Goal: Contribute content: Contribute content

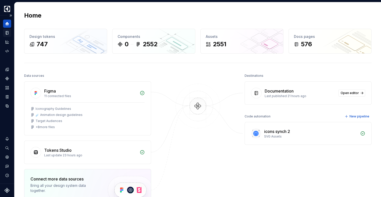
click at [8, 35] on icon "Documentation" at bounding box center [7, 32] width 5 height 5
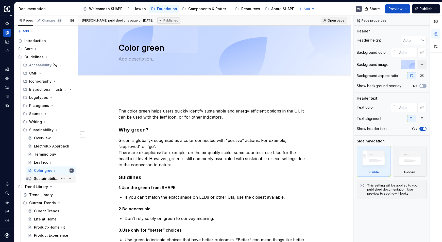
click at [46, 179] on div "Sustainability Scale" at bounding box center [46, 178] width 24 height 5
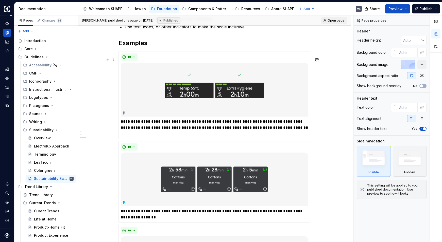
scroll to position [240, 0]
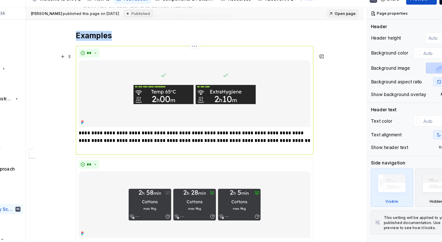
click at [272, 92] on img at bounding box center [214, 85] width 187 height 54
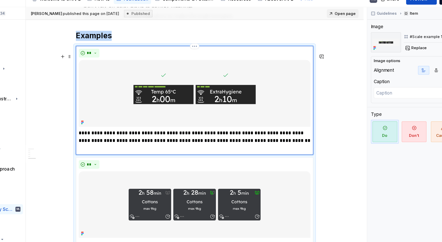
click at [271, 92] on img at bounding box center [214, 85] width 187 height 54
click at [259, 78] on img at bounding box center [214, 85] width 187 height 54
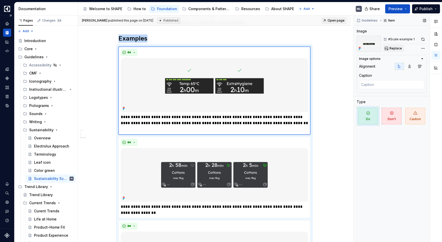
click at [381, 48] on span "Replace" at bounding box center [396, 48] width 12 height 4
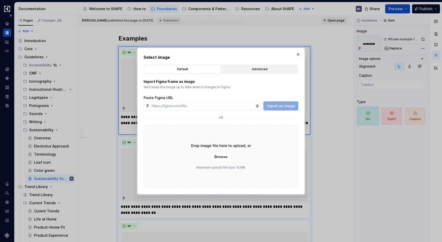
click at [264, 71] on div "Advanced" at bounding box center [259, 69] width 73 height 5
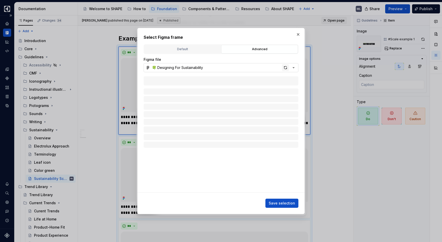
click at [285, 68] on div "button" at bounding box center [285, 67] width 7 height 7
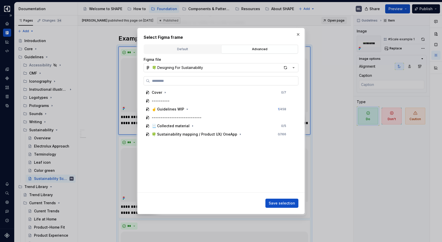
type textarea "*"
click at [194, 80] on input "search" at bounding box center [224, 80] width 148 height 5
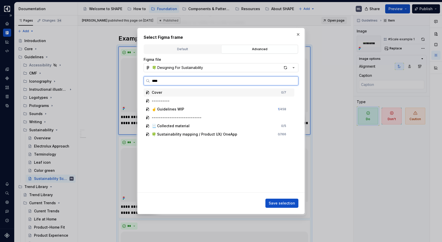
type input "*****"
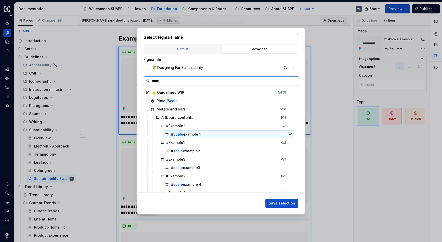
click at [214, 136] on div "# Scale example 1" at bounding box center [228, 134] width 131 height 8
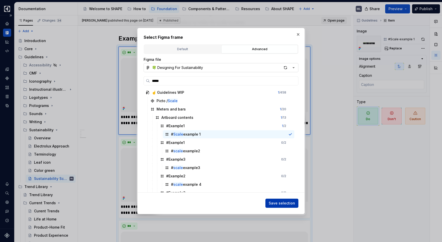
click at [280, 196] on span "Save selection" at bounding box center [282, 203] width 26 height 5
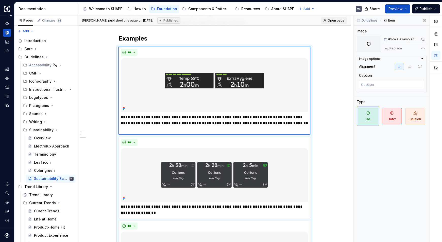
click at [367, 146] on div "Guidelines Item Image #Scale example 1 Replace Image options Alignment Caption …" at bounding box center [392, 128] width 76 height 227
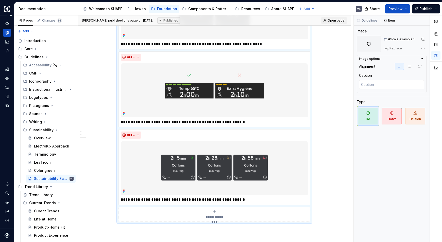
scroll to position [487, 0]
click at [381, 143] on div "Guidelines Item Image #Scale example 1 Replace Image options Alignment Caption …" at bounding box center [392, 128] width 76 height 227
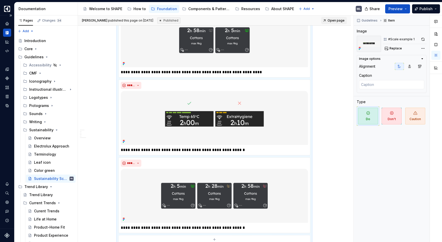
scroll to position [458, 0]
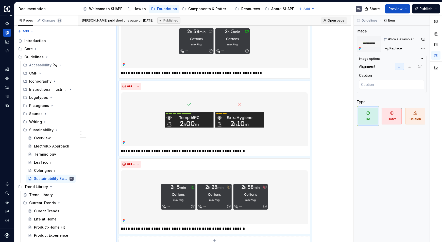
click at [199, 125] on img at bounding box center [214, 119] width 187 height 54
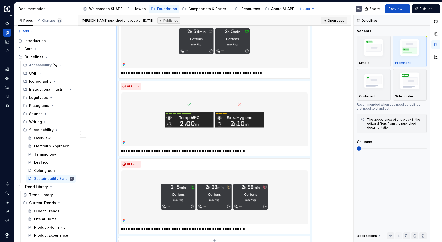
scroll to position [473, 0]
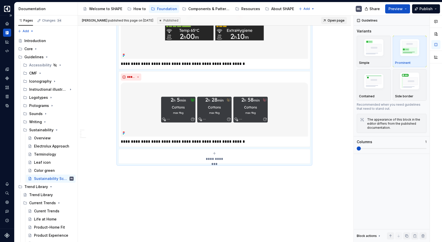
drag, startPoint x: 343, startPoint y: 153, endPoint x: 338, endPoint y: 155, distance: 5.8
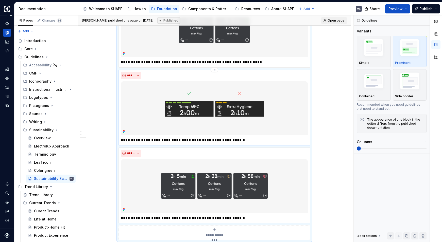
scroll to position [477, 0]
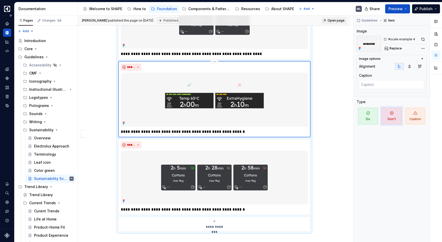
click at [274, 117] on img at bounding box center [214, 100] width 187 height 54
click at [283, 95] on img at bounding box center [214, 100] width 187 height 54
click at [381, 49] on span "Replace" at bounding box center [396, 48] width 12 height 4
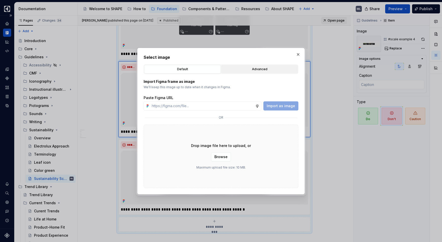
click at [230, 69] on div "Advanced" at bounding box center [259, 69] width 73 height 5
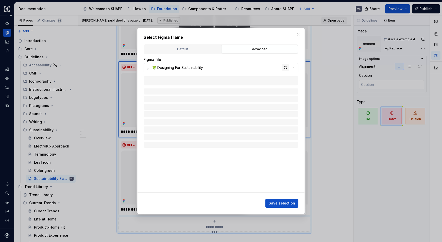
click at [285, 69] on div "button" at bounding box center [285, 67] width 7 height 7
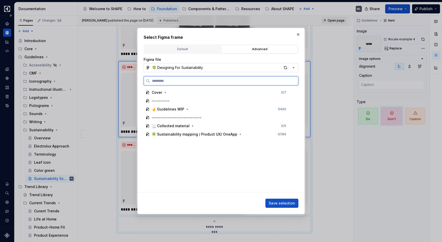
type textarea "*"
click at [186, 136] on div "🍀 Sustainability mapping / Product UX/ OneApp" at bounding box center [195, 134] width 86 height 5
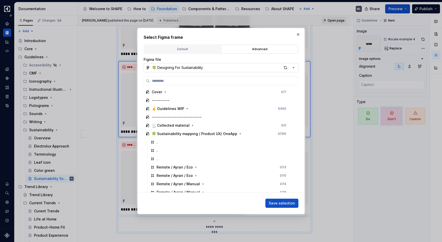
scroll to position [0, 0]
click at [200, 81] on input "search" at bounding box center [224, 80] width 148 height 5
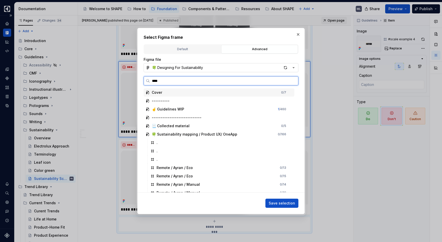
type input "*****"
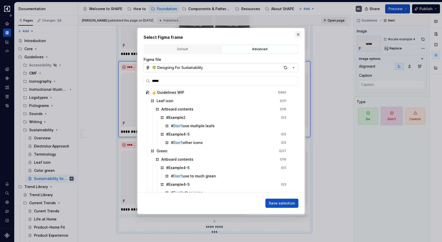
click at [296, 36] on button "button" at bounding box center [298, 34] width 7 height 7
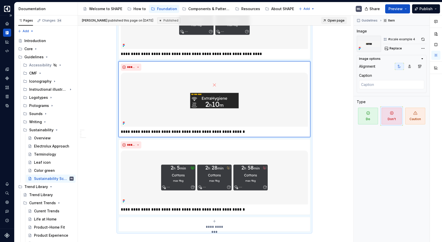
click at [299, 116] on img at bounding box center [214, 100] width 187 height 54
click at [381, 48] on span "Replace" at bounding box center [396, 48] width 12 height 4
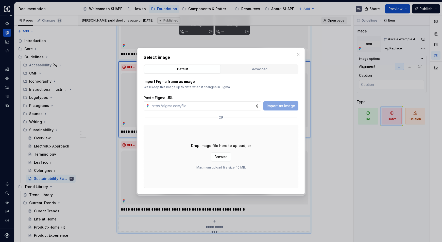
click at [249, 74] on div "Import Figma frame as image We’ll keep this image up to date when it changes in…" at bounding box center [221, 131] width 155 height 114
type textarea "*"
click at [249, 71] on div "Advanced" at bounding box center [259, 69] width 73 height 5
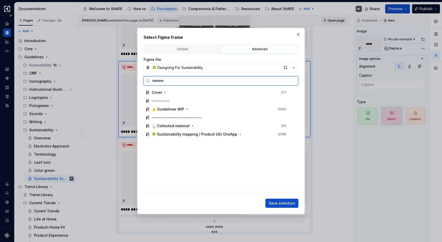
click at [197, 81] on input "search" at bounding box center [224, 80] width 148 height 5
type input "*****"
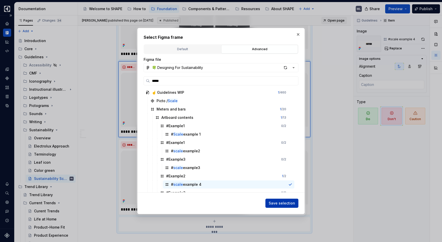
click at [279, 196] on span "Save selection" at bounding box center [282, 203] width 26 height 5
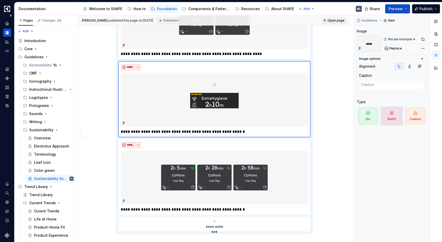
click at [271, 90] on img at bounding box center [214, 100] width 187 height 54
click at [381, 41] on button "button" at bounding box center [423, 39] width 7 height 7
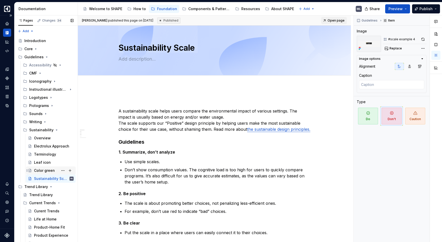
click at [50, 169] on div "Color green" at bounding box center [44, 170] width 21 height 5
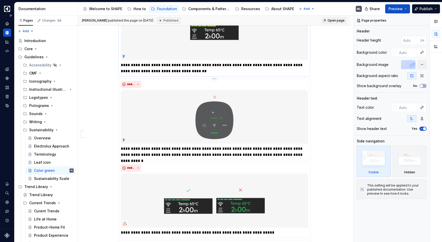
scroll to position [637, 0]
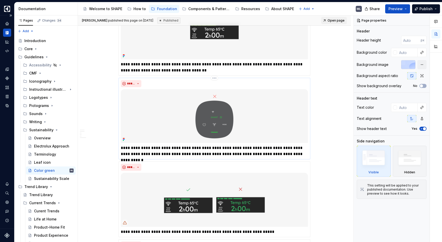
click at [255, 121] on img at bounding box center [214, 116] width 187 height 54
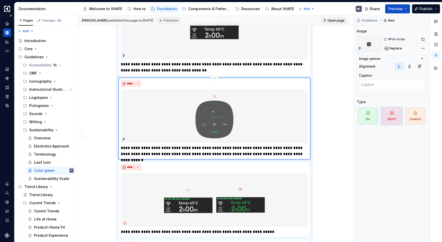
click at [255, 121] on img at bounding box center [214, 116] width 187 height 54
click at [381, 40] on button "button" at bounding box center [423, 39] width 7 height 7
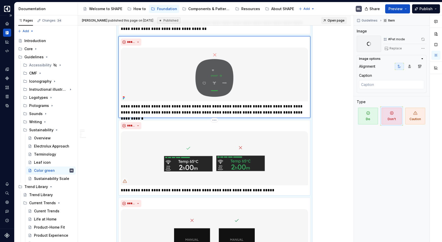
scroll to position [714, 0]
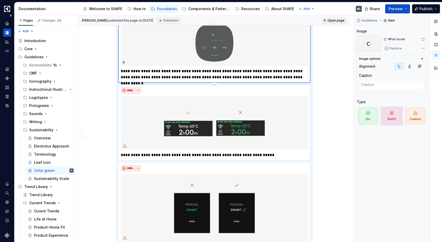
click at [297, 123] on img at bounding box center [214, 123] width 187 height 54
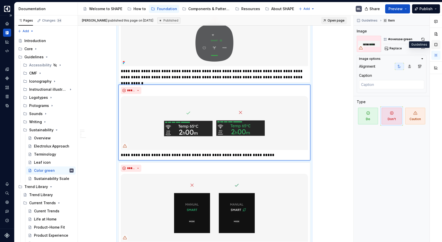
click at [381, 44] on button "button" at bounding box center [436, 44] width 9 height 9
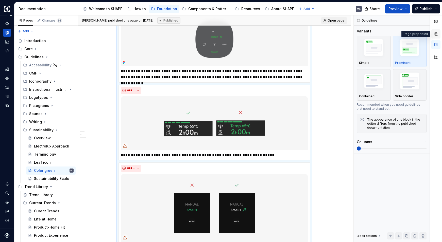
click at [381, 34] on button "button" at bounding box center [436, 33] width 9 height 9
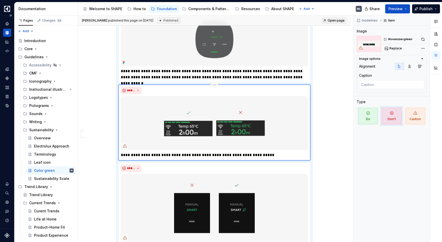
click at [286, 132] on img at bounding box center [214, 123] width 187 height 54
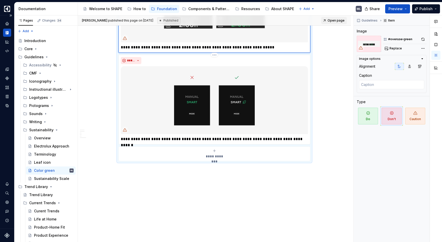
scroll to position [832, 0]
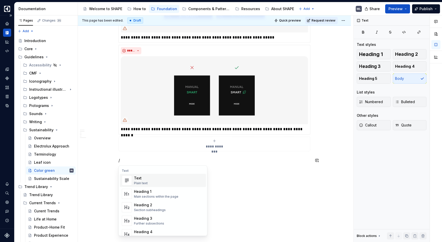
type textarea "*"
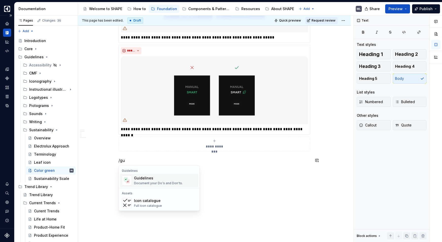
click at [172, 180] on div "Guidelines" at bounding box center [158, 178] width 49 height 5
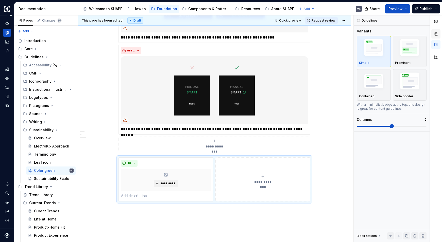
click at [381, 35] on button "button" at bounding box center [436, 33] width 9 height 9
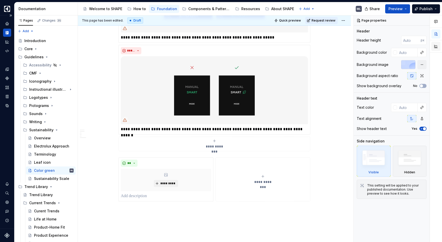
click at [381, 48] on button "button" at bounding box center [436, 46] width 9 height 9
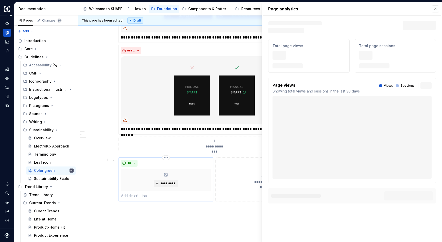
click at [212, 169] on div "** *********" at bounding box center [166, 180] width 95 height 44
click at [381, 9] on button "button" at bounding box center [435, 8] width 7 height 7
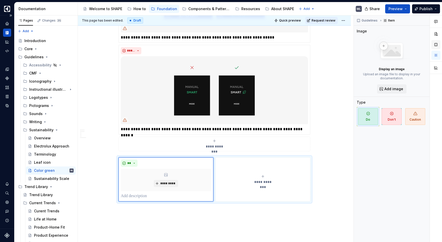
click at [381, 43] on button "button" at bounding box center [436, 44] width 9 height 9
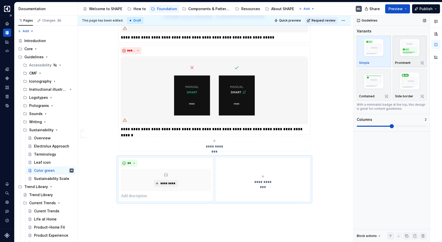
click at [381, 41] on img "button" at bounding box center [409, 49] width 29 height 22
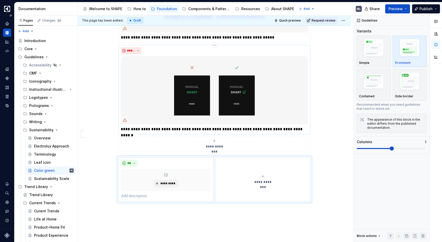
click at [253, 131] on p "**********" at bounding box center [214, 129] width 187 height 6
type textarea "*"
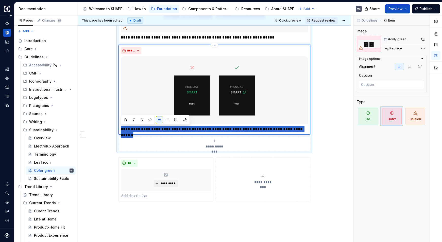
drag, startPoint x: 308, startPoint y: 130, endPoint x: 121, endPoint y: 131, distance: 187.1
click at [121, 131] on p "**********" at bounding box center [214, 129] width 187 height 6
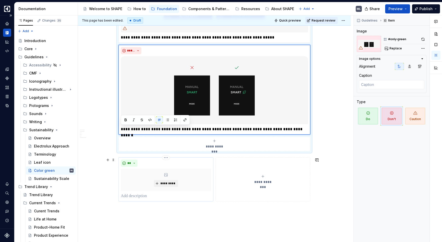
click at [148, 196] on p at bounding box center [166, 196] width 90 height 6
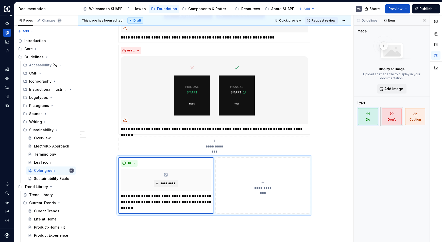
click at [381, 115] on span "Don't" at bounding box center [392, 116] width 20 height 17
click at [167, 184] on span "*********" at bounding box center [167, 184] width 15 height 4
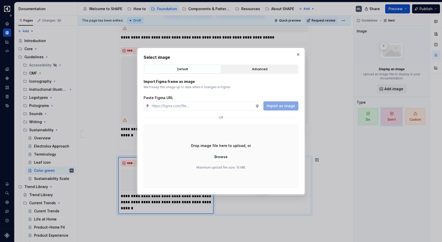
click at [251, 70] on div "Advanced" at bounding box center [259, 69] width 73 height 5
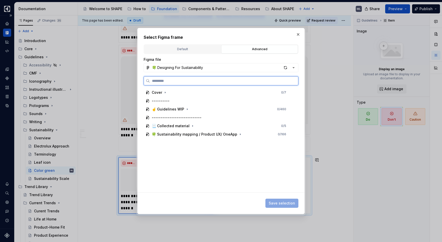
click at [231, 81] on input "search" at bounding box center [224, 80] width 148 height 5
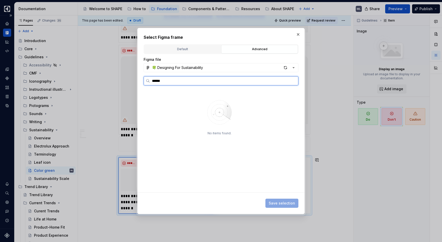
type input "*****"
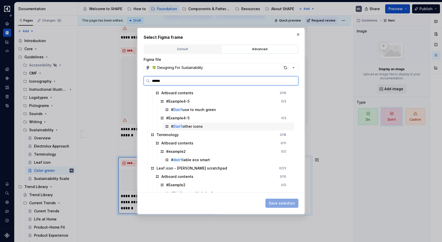
scroll to position [88, 0]
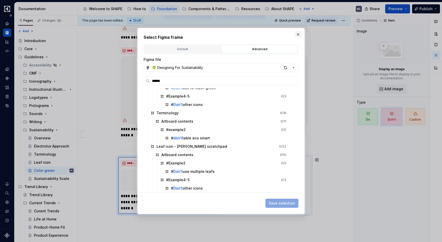
click at [300, 34] on button "button" at bounding box center [298, 34] width 7 height 7
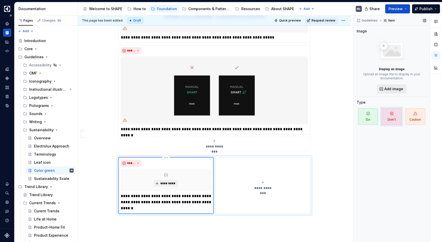
click at [381, 88] on span "Add image" at bounding box center [394, 89] width 19 height 5
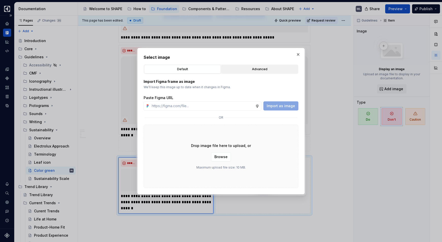
click at [281, 67] on div "Advanced" at bounding box center [259, 69] width 73 height 5
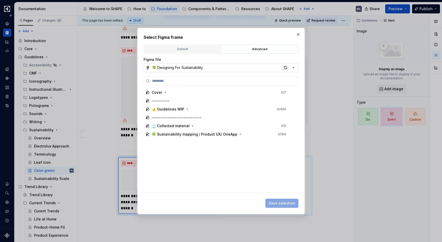
click at [286, 69] on div "button" at bounding box center [285, 67] width 7 height 7
click at [298, 35] on button "button" at bounding box center [298, 34] width 7 height 7
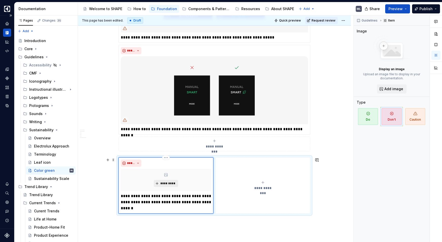
click at [170, 184] on span "*********" at bounding box center [167, 184] width 15 height 4
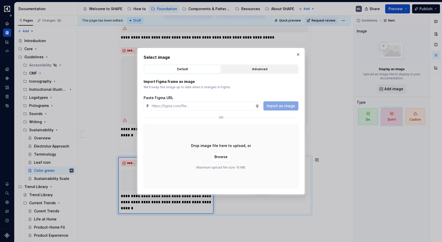
type textarea "*"
click at [253, 72] on button "Advanced" at bounding box center [259, 69] width 77 height 9
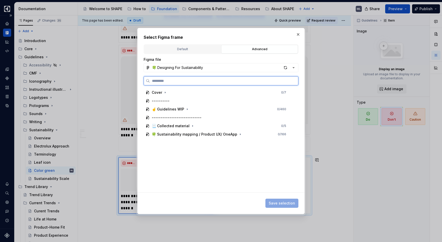
click at [233, 80] on input "search" at bounding box center [224, 80] width 148 height 5
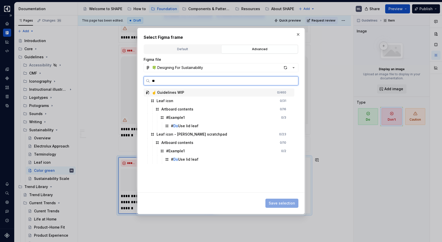
type input "*"
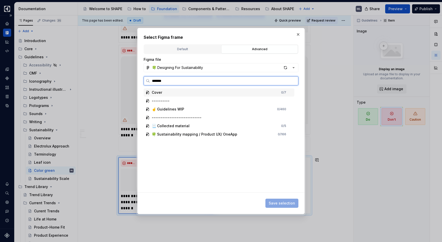
type input "********"
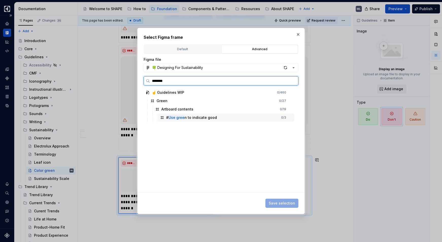
click at [211, 117] on div "# Use gree n to indicate good" at bounding box center [191, 117] width 51 height 5
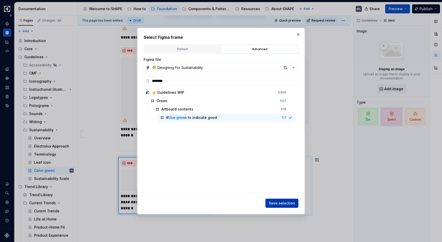
click at [277, 196] on span "Save selection" at bounding box center [282, 203] width 26 height 5
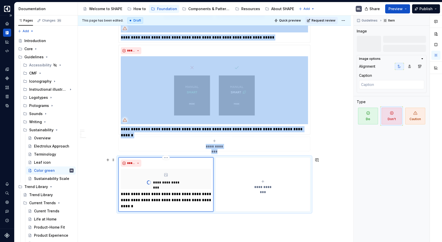
click at [263, 182] on icon "submit" at bounding box center [263, 182] width 4 height 4
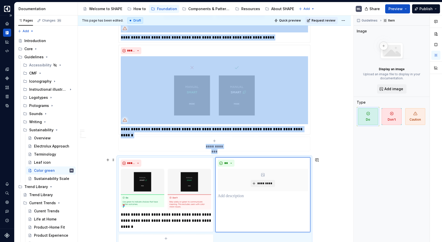
click at [165, 189] on img at bounding box center [166, 189] width 90 height 41
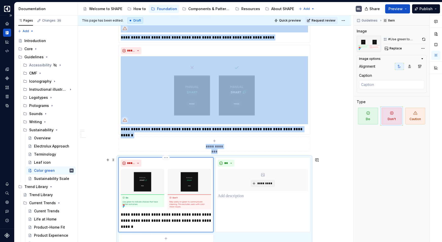
scroll to position [841, 0]
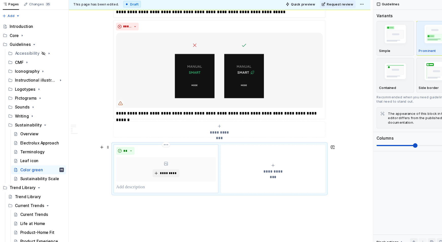
click at [139, 184] on p at bounding box center [166, 187] width 90 height 6
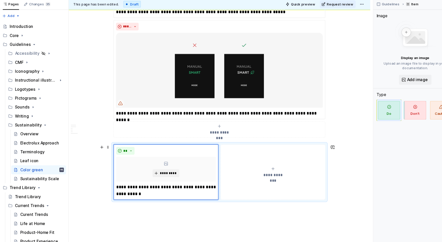
click at [279, 167] on button "**********" at bounding box center [263, 173] width 95 height 50
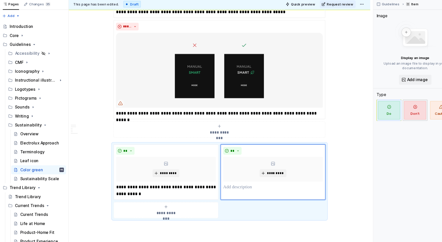
click at [381, 118] on span "Don't" at bounding box center [392, 116] width 20 height 17
click at [249, 189] on p at bounding box center [263, 187] width 90 height 6
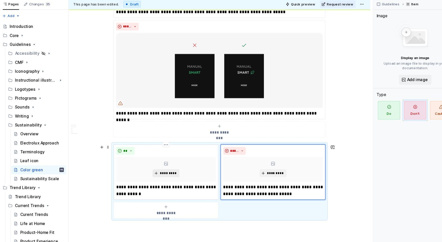
click at [172, 173] on span "*********" at bounding box center [167, 174] width 15 height 4
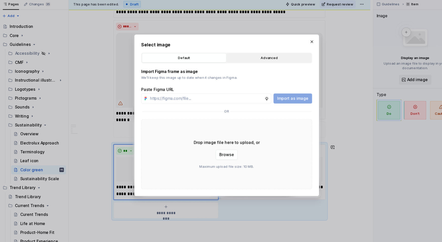
click at [258, 70] on div "Advanced" at bounding box center [259, 69] width 73 height 5
type textarea "*"
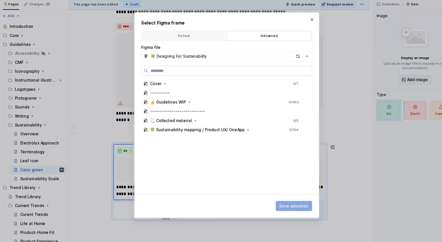
click at [219, 84] on label at bounding box center [221, 80] width 155 height 9
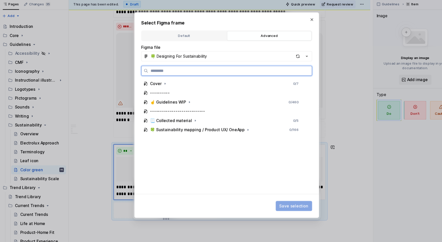
click at [219, 84] on input "search" at bounding box center [224, 80] width 148 height 5
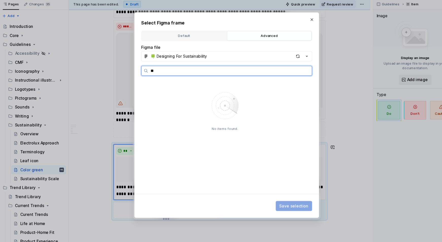
type input "*"
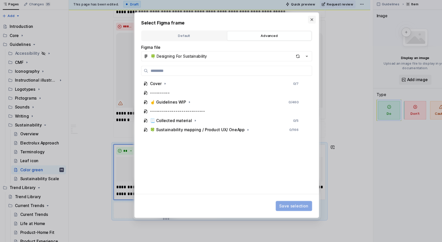
click at [300, 34] on button "button" at bounding box center [298, 34] width 7 height 7
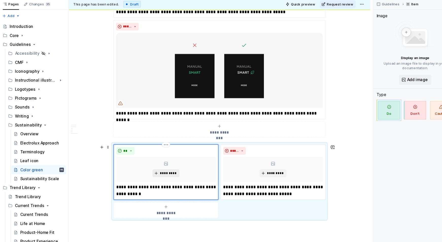
click at [166, 174] on span "*********" at bounding box center [167, 174] width 15 height 4
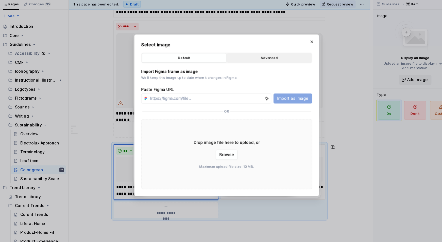
click at [241, 65] on div "Default Advanced" at bounding box center [221, 69] width 155 height 10
click at [242, 71] on div "Advanced" at bounding box center [259, 69] width 73 height 5
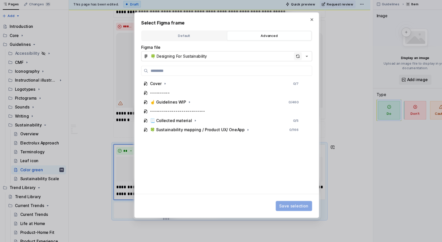
click at [285, 68] on div "button" at bounding box center [285, 67] width 7 height 7
type textarea "*"
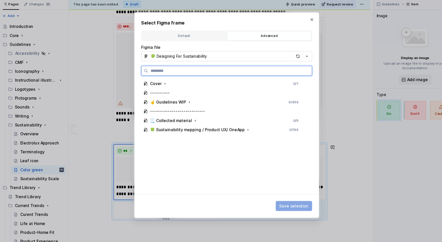
click at [176, 81] on input "search" at bounding box center [224, 80] width 148 height 5
type input "**********"
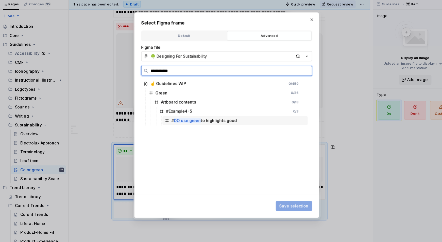
click at [202, 128] on div "# DO use green to highlights good" at bounding box center [200, 126] width 59 height 5
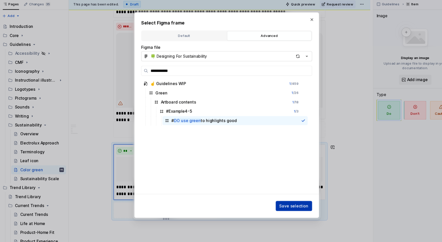
click at [277, 196] on span "Save selection" at bounding box center [282, 203] width 26 height 5
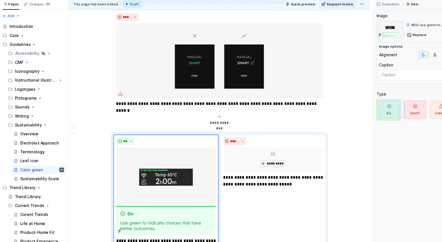
scroll to position [849, 0]
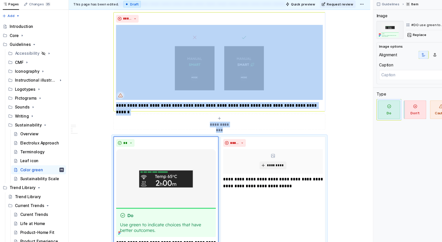
click at [232, 80] on img at bounding box center [214, 73] width 187 height 68
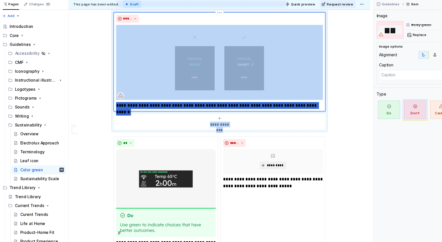
click at [232, 80] on img at bounding box center [214, 73] width 187 height 68
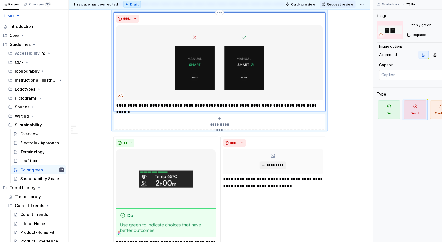
click at [271, 87] on img at bounding box center [214, 73] width 187 height 68
click at [268, 76] on img at bounding box center [214, 73] width 187 height 68
click at [381, 47] on span "Replace" at bounding box center [396, 48] width 12 height 4
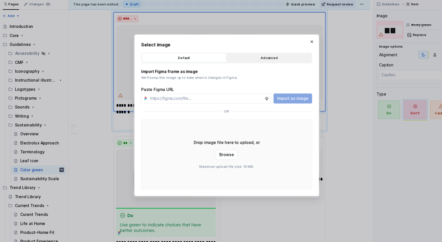
click at [259, 71] on div "Advanced" at bounding box center [259, 69] width 73 height 5
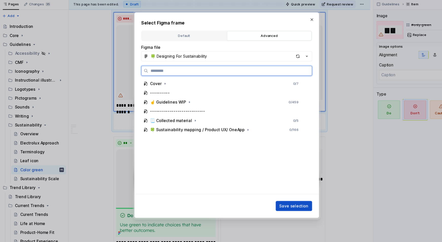
type textarea "*"
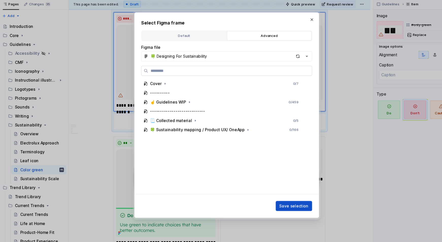
click at [222, 82] on input "search" at bounding box center [224, 80] width 148 height 5
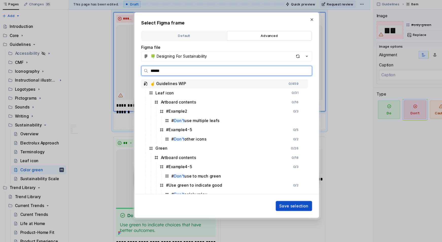
type input "*******"
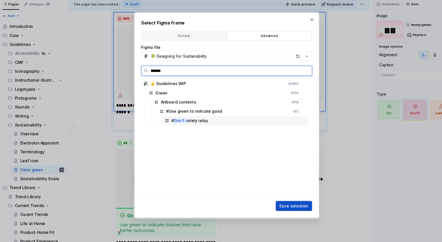
click at [211, 128] on div "# Don't s olely relay" at bounding box center [228, 126] width 131 height 8
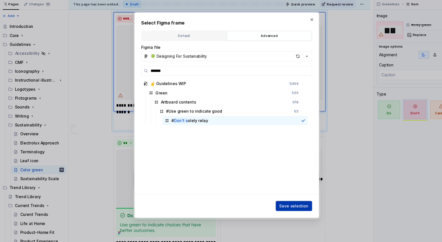
click at [276, 196] on span "Save selection" at bounding box center [282, 203] width 26 height 5
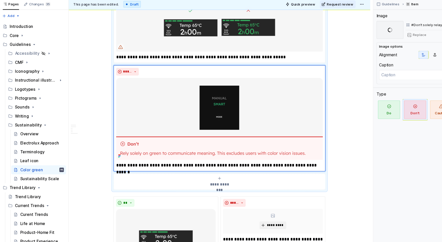
scroll to position [774, 0]
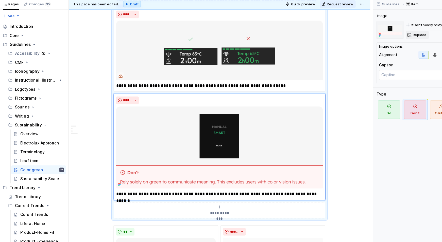
click at [381, 49] on span "Replace" at bounding box center [396, 48] width 12 height 4
type textarea "*"
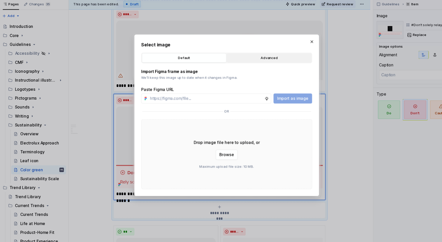
click at [277, 68] on div "Advanced" at bounding box center [259, 69] width 73 height 5
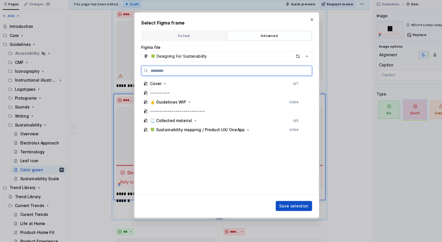
click at [204, 81] on input "search" at bounding box center [224, 80] width 148 height 5
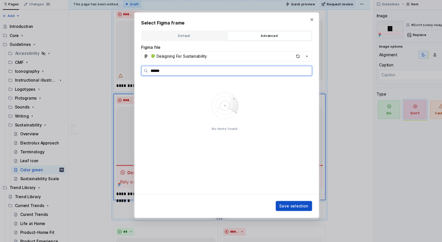
type input "*****"
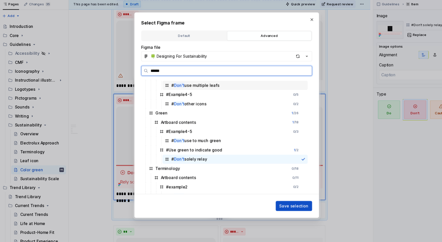
scroll to position [62, 0]
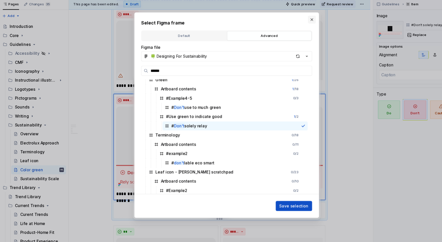
click at [299, 34] on button "button" at bounding box center [298, 34] width 7 height 7
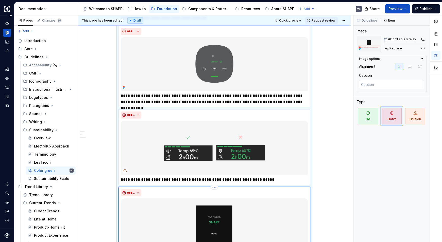
scroll to position [689, 0]
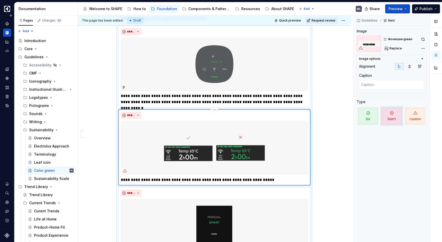
click at [245, 156] on img at bounding box center [214, 148] width 187 height 54
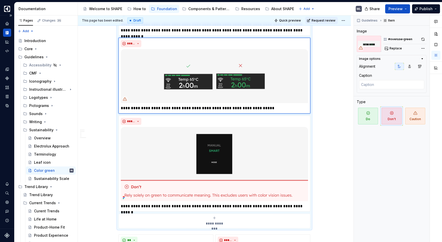
scroll to position [794, 0]
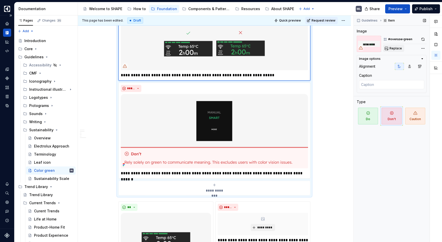
click at [381, 47] on span "Replace" at bounding box center [396, 48] width 12 height 4
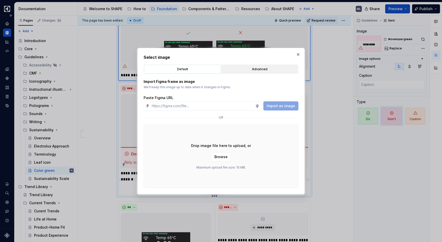
click at [266, 70] on div "Advanced" at bounding box center [259, 69] width 73 height 5
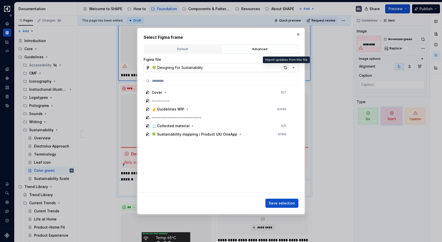
click at [286, 67] on div "button" at bounding box center [285, 67] width 7 height 7
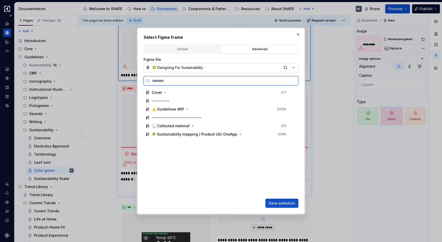
type textarea "*"
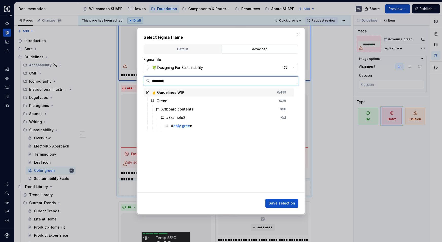
type input "**********"
click at [183, 125] on mark "only green" at bounding box center [182, 126] width 19 height 4
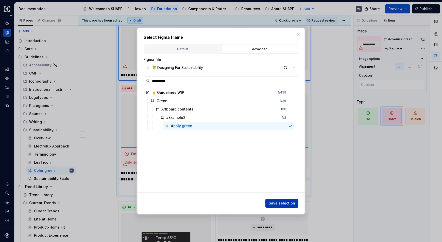
click at [283, 196] on span "Save selection" at bounding box center [282, 203] width 26 height 5
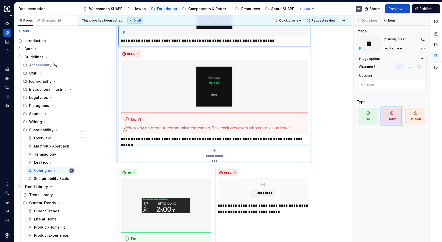
scroll to position [828, 0]
click at [250, 98] on img at bounding box center [214, 97] width 187 height 74
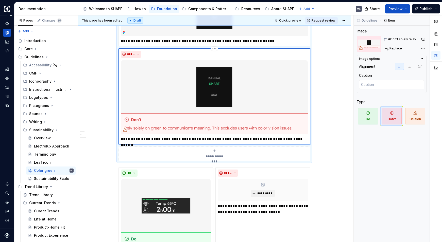
click at [250, 98] on img at bounding box center [214, 97] width 187 height 74
click at [298, 94] on img at bounding box center [214, 97] width 187 height 74
click at [381, 47] on span "Replace" at bounding box center [396, 48] width 12 height 4
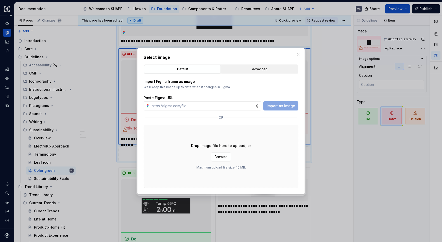
click at [264, 73] on button "Advanced" at bounding box center [259, 69] width 77 height 9
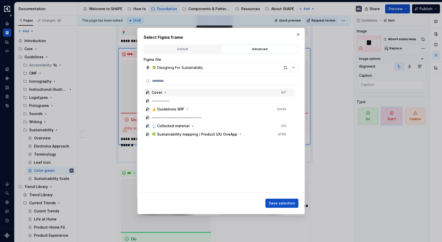
type textarea "*"
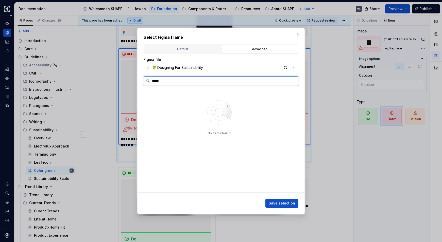
type input "****"
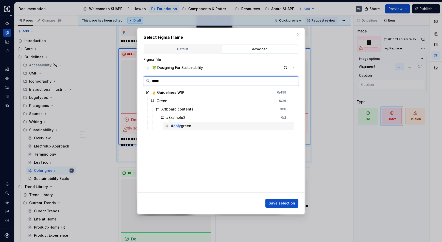
click at [194, 127] on div "# only green" at bounding box center [228, 126] width 131 height 8
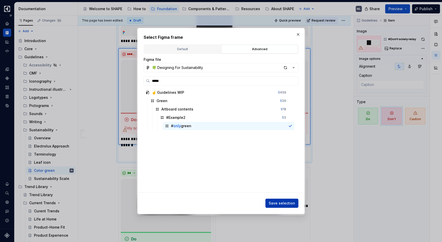
click at [278, 196] on span "Save selection" at bounding box center [282, 203] width 26 height 5
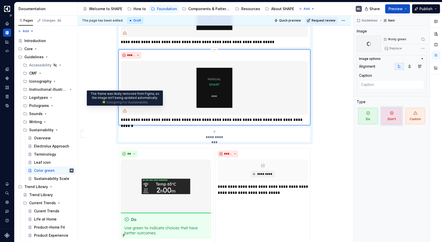
click at [125, 112] on icon at bounding box center [125, 110] width 4 height 3
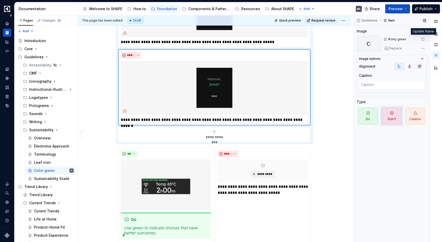
click at [381, 40] on span at bounding box center [423, 39] width 7 height 7
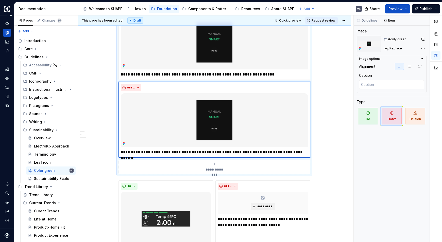
scroll to position [834, 0]
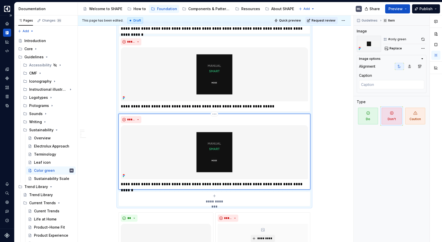
scroll to position [764, 0]
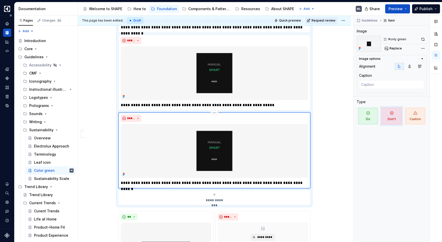
click at [277, 140] on img at bounding box center [214, 151] width 187 height 54
click at [283, 134] on img at bounding box center [214, 151] width 187 height 54
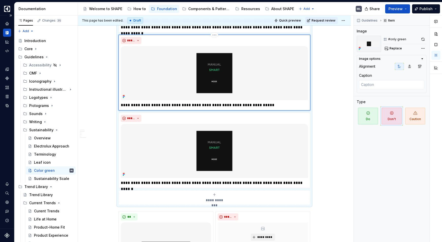
click at [212, 86] on img at bounding box center [214, 73] width 187 height 54
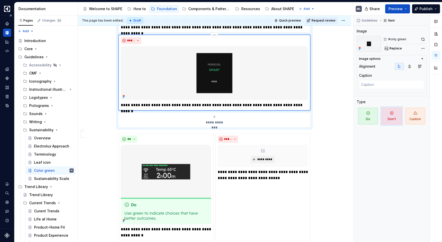
click at [214, 81] on img at bounding box center [214, 73] width 187 height 54
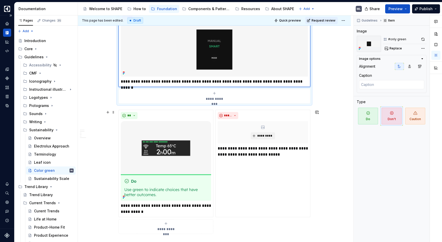
scroll to position [789, 0]
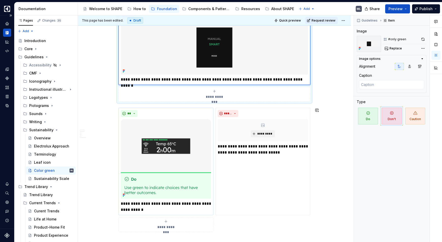
click at [163, 131] on img at bounding box center [166, 159] width 90 height 80
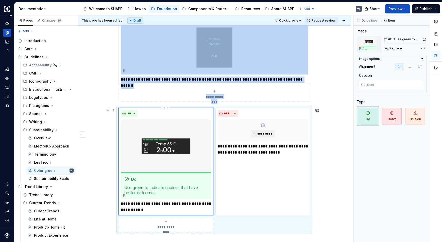
click at [163, 131] on img at bounding box center [166, 159] width 90 height 80
click at [162, 133] on img at bounding box center [166, 159] width 90 height 80
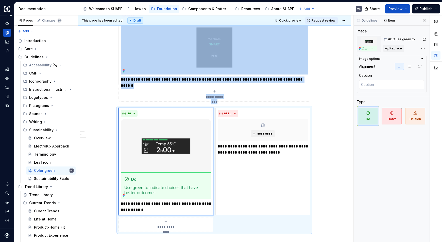
click at [381, 48] on span "Replace" at bounding box center [396, 48] width 12 height 4
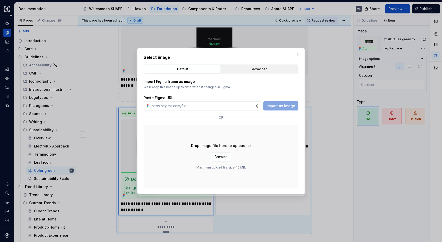
click at [256, 68] on div "Advanced" at bounding box center [259, 69] width 73 height 5
type textarea "*"
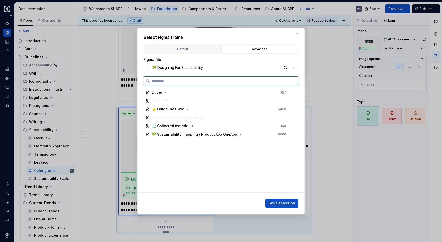
click at [205, 83] on input "search" at bounding box center [224, 80] width 148 height 5
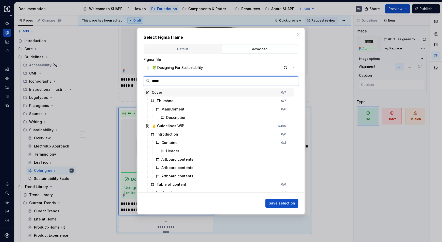
type input "******"
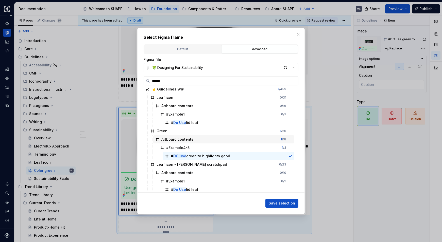
scroll to position [5, 0]
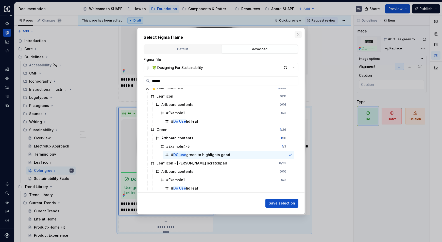
click at [298, 35] on button "button" at bounding box center [298, 34] width 7 height 7
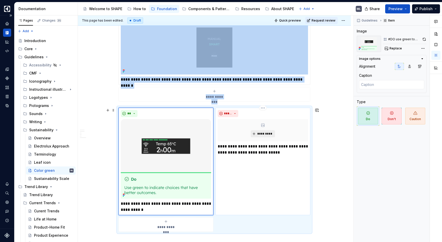
click at [265, 134] on span "*********" at bounding box center [264, 134] width 15 height 4
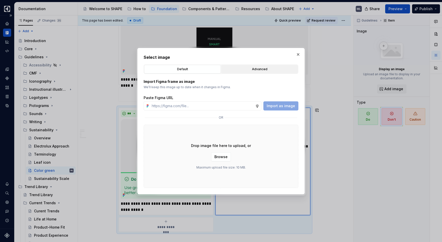
click at [268, 69] on div "Advanced" at bounding box center [259, 69] width 73 height 5
type textarea "*"
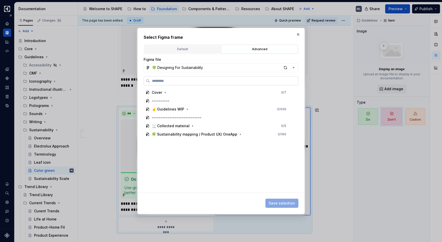
click at [214, 85] on label at bounding box center [221, 80] width 155 height 9
click at [214, 84] on input "search" at bounding box center [224, 80] width 148 height 5
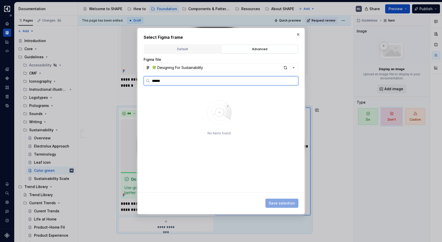
type input "*****"
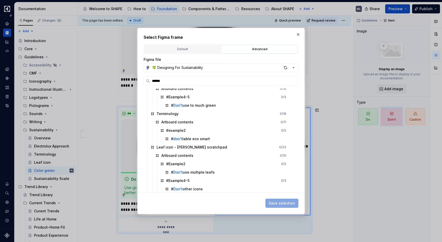
scroll to position [72, 0]
click at [300, 34] on button "button" at bounding box center [298, 34] width 7 height 7
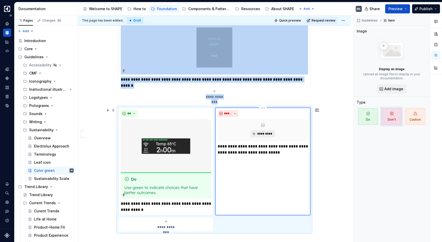
click at [266, 135] on span "*********" at bounding box center [264, 134] width 15 height 4
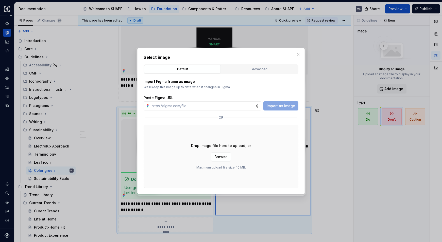
drag, startPoint x: 242, startPoint y: 70, endPoint x: 236, endPoint y: 75, distance: 7.7
click at [242, 70] on div "Advanced" at bounding box center [259, 69] width 73 height 5
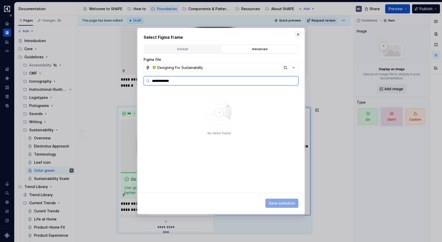
type input "**********"
click at [299, 35] on button "button" at bounding box center [298, 34] width 7 height 7
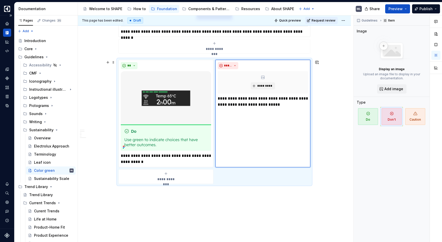
scroll to position [832, 0]
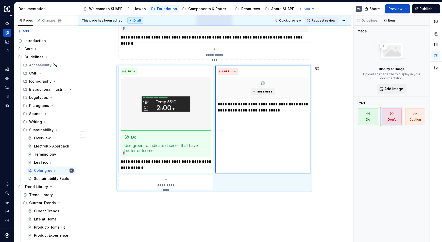
click at [172, 115] on img at bounding box center [166, 117] width 90 height 80
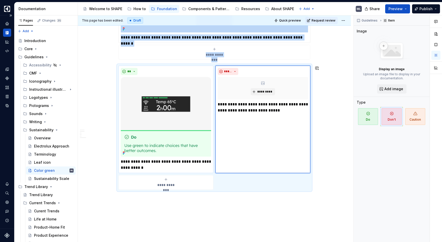
click at [172, 115] on img at bounding box center [166, 117] width 90 height 80
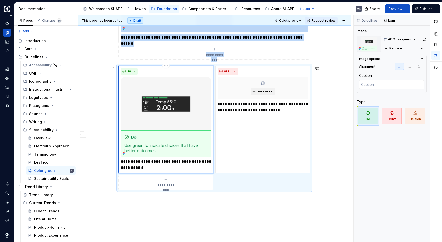
click at [165, 133] on img at bounding box center [166, 117] width 90 height 80
click at [164, 134] on img at bounding box center [166, 117] width 90 height 80
click at [381, 49] on span "Replace" at bounding box center [396, 48] width 12 height 4
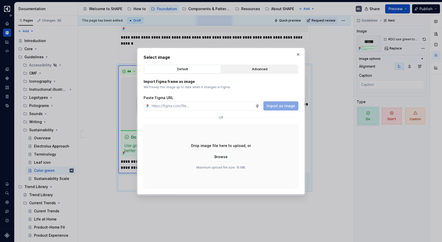
click at [252, 70] on div "Advanced" at bounding box center [259, 69] width 73 height 5
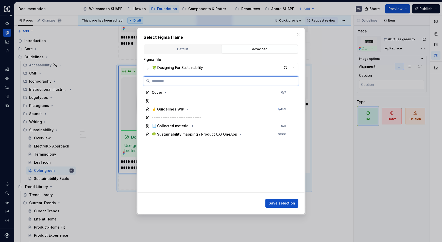
type textarea "*"
click at [200, 84] on label at bounding box center [221, 80] width 155 height 9
click at [200, 84] on input "search" at bounding box center [224, 80] width 148 height 5
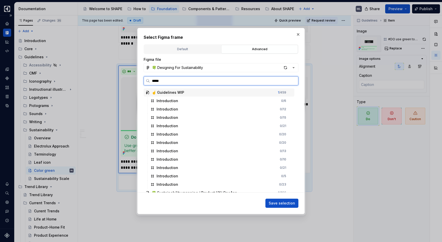
type input "******"
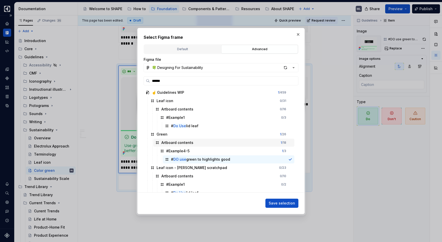
scroll to position [5, 0]
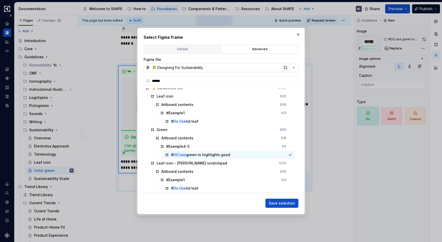
click at [286, 68] on div "button" at bounding box center [285, 67] width 7 height 7
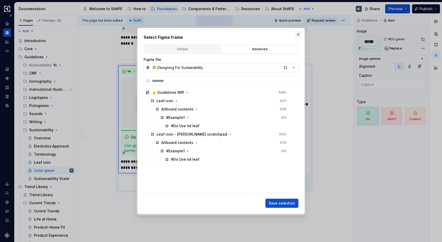
click at [298, 34] on button "button" at bounding box center [298, 34] width 7 height 7
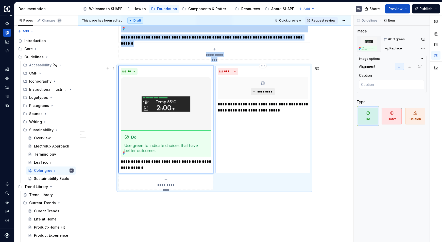
click at [268, 94] on button "*********" at bounding box center [263, 91] width 24 height 7
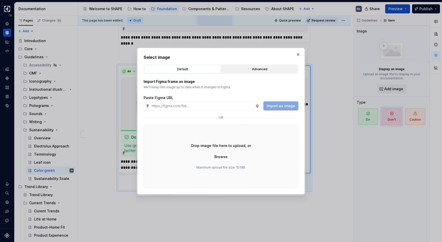
click at [260, 67] on div "Advanced" at bounding box center [259, 69] width 73 height 5
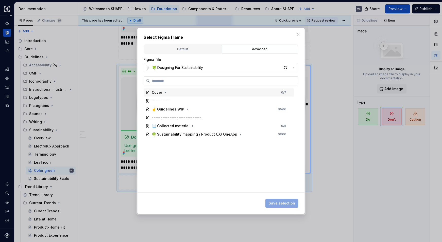
type textarea "*"
click at [196, 83] on input "search" at bounding box center [224, 80] width 148 height 5
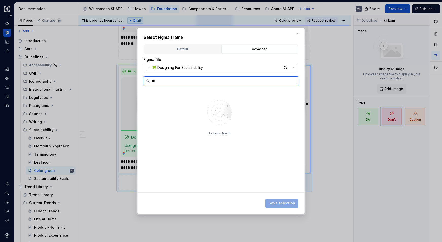
type input "*"
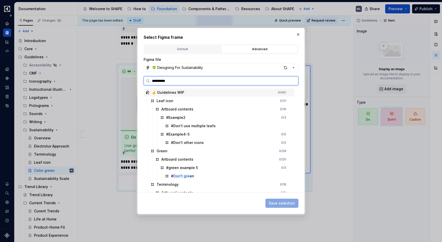
type input "**********"
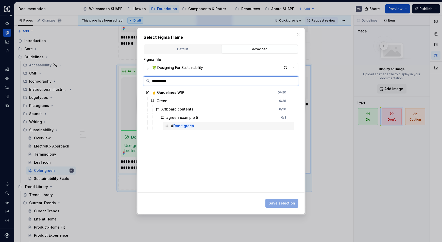
click at [202, 124] on div "# Don't green" at bounding box center [228, 126] width 131 height 8
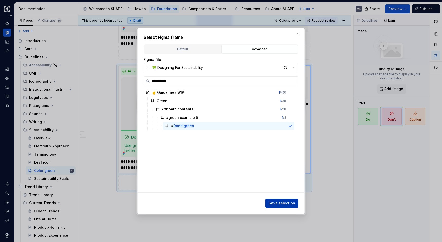
click at [279, 196] on span "Save selection" at bounding box center [282, 203] width 26 height 5
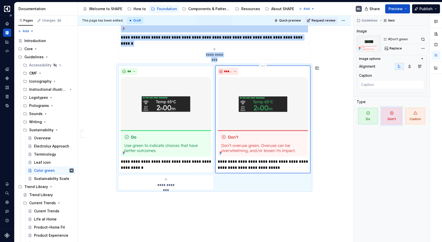
click at [173, 87] on img at bounding box center [166, 117] width 90 height 80
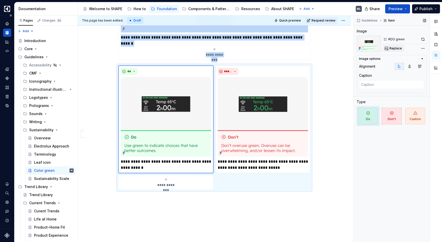
click at [381, 47] on span "Replace" at bounding box center [396, 48] width 12 height 4
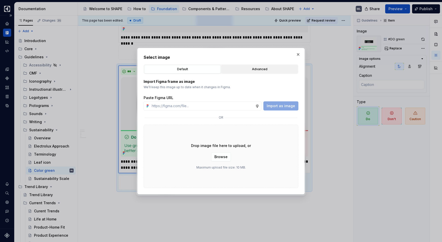
click at [265, 65] on button "Advanced" at bounding box center [259, 69] width 77 height 9
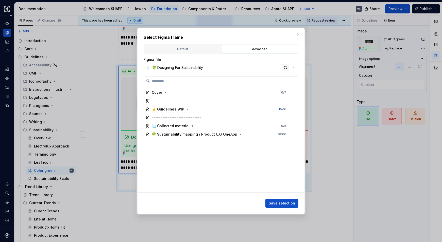
click at [286, 68] on div "button" at bounding box center [285, 67] width 7 height 7
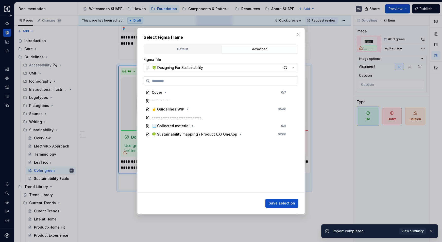
click at [220, 79] on input "search" at bounding box center [224, 80] width 148 height 5
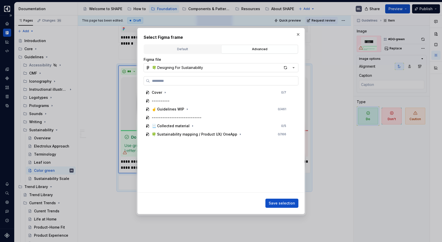
type textarea "*"
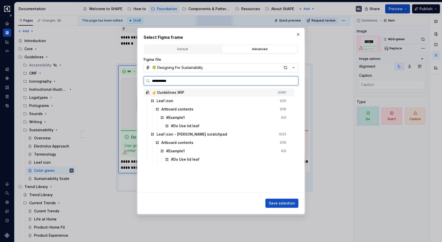
type input "**********"
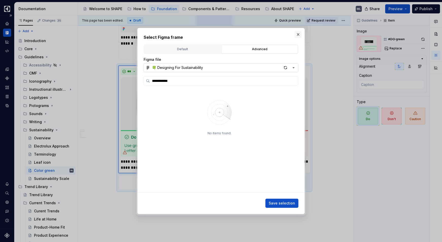
click at [298, 32] on button "button" at bounding box center [298, 34] width 7 height 7
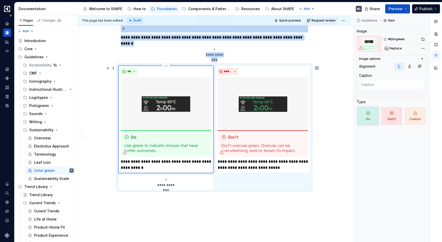
click at [172, 130] on img at bounding box center [166, 117] width 90 height 80
click at [8, 87] on icon "Assets" at bounding box center [7, 87] width 5 height 5
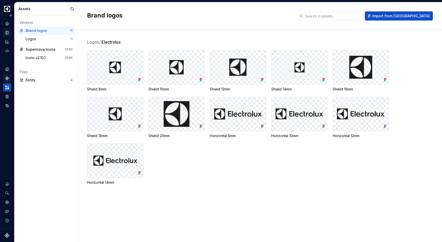
click at [7, 78] on icon "Components" at bounding box center [7, 79] width 4 height 4
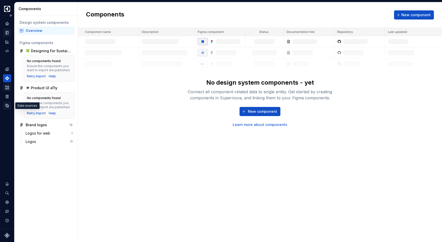
click at [6, 106] on icon "Data sources" at bounding box center [7, 106] width 5 height 5
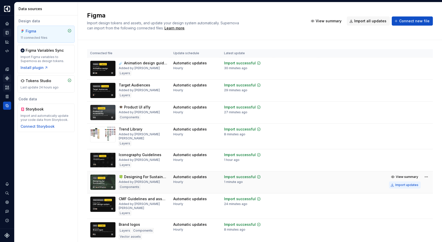
click at [381, 183] on div "Import updates" at bounding box center [406, 185] width 23 height 4
click at [7, 33] on icon "Documentation" at bounding box center [8, 32] width 2 height 3
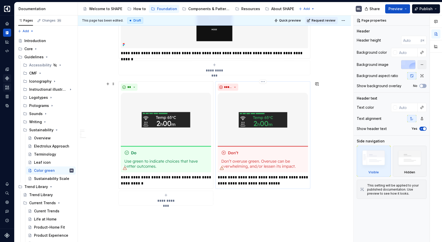
scroll to position [817, 0]
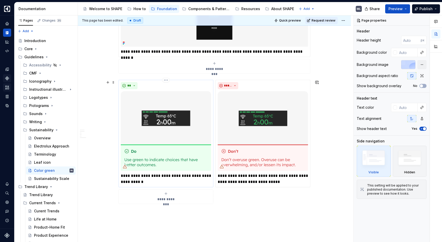
type textarea "*"
click at [131, 136] on img at bounding box center [166, 131] width 90 height 80
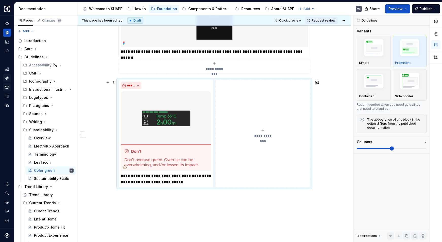
scroll to position [649, 0]
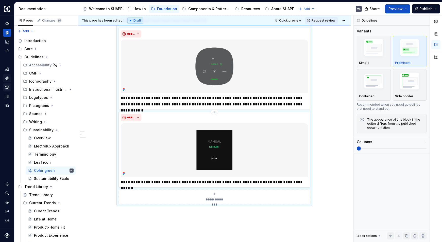
scroll to position [687, 0]
click at [213, 196] on span "**********" at bounding box center [214, 199] width 23 height 5
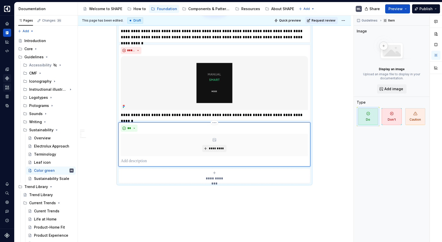
scroll to position [770, 0]
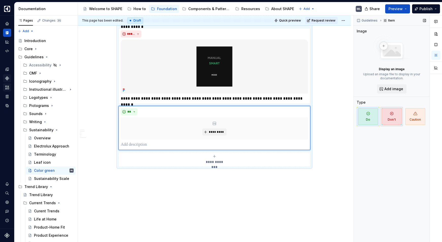
click at [381, 117] on span "Don't" at bounding box center [392, 116] width 20 height 17
click at [208, 133] on button "*********" at bounding box center [214, 132] width 24 height 7
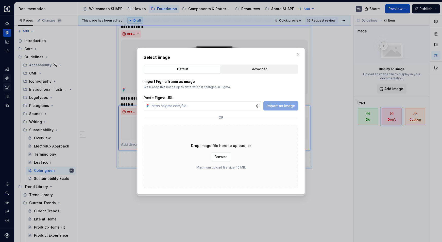
click at [266, 67] on div "Advanced" at bounding box center [259, 69] width 73 height 5
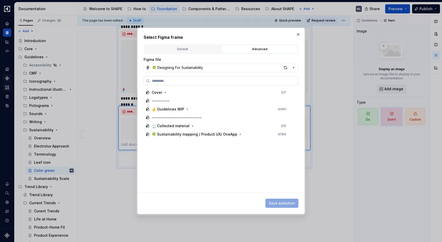
click at [221, 79] on input "search" at bounding box center [224, 80] width 148 height 5
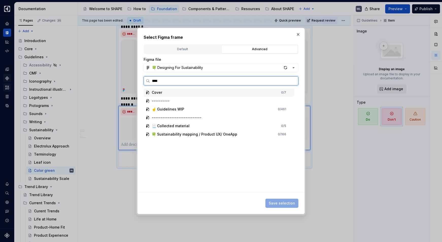
type input "****"
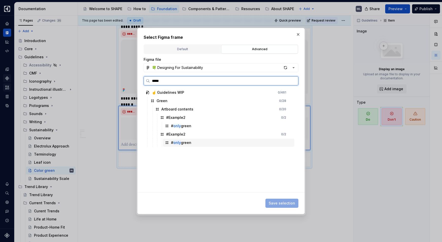
click at [204, 140] on div "# only green" at bounding box center [228, 143] width 131 height 8
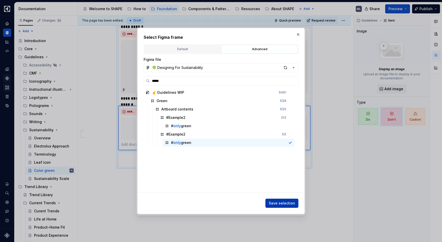
click at [284, 196] on span "Save selection" at bounding box center [282, 203] width 26 height 5
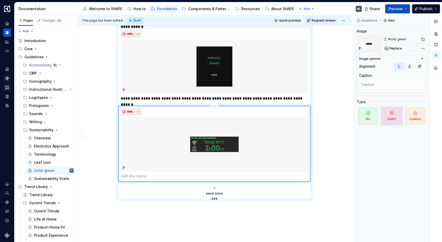
click at [145, 177] on p at bounding box center [214, 177] width 187 height 6
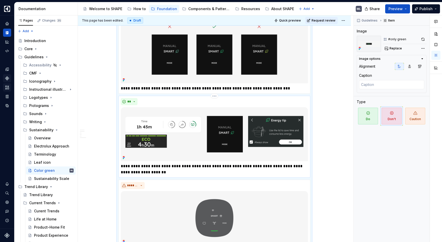
scroll to position [367, 0]
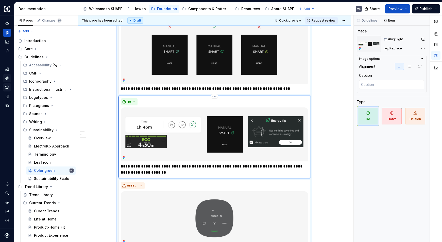
click at [195, 156] on img at bounding box center [214, 135] width 187 height 54
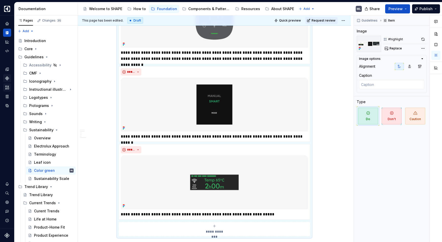
scroll to position [805, 0]
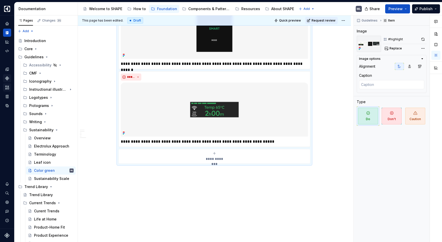
click at [214, 160] on span "**********" at bounding box center [214, 159] width 23 height 5
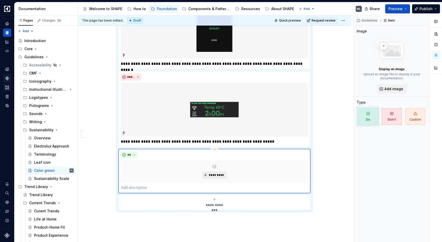
click at [211, 176] on span "*********" at bounding box center [216, 175] width 15 height 4
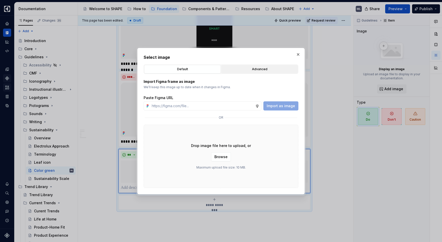
click at [272, 69] on div "Advanced" at bounding box center [259, 69] width 73 height 5
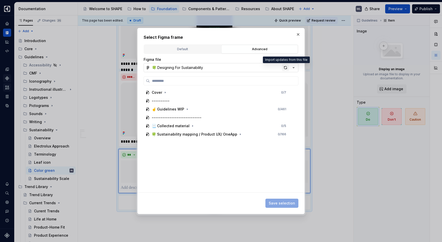
click at [287, 68] on div "button" at bounding box center [285, 67] width 7 height 7
type textarea "*"
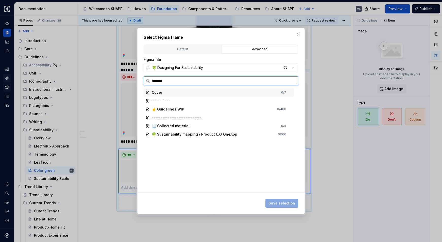
type input "*********"
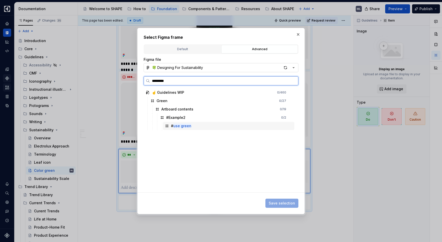
click at [192, 124] on div "# use green" at bounding box center [228, 126] width 131 height 8
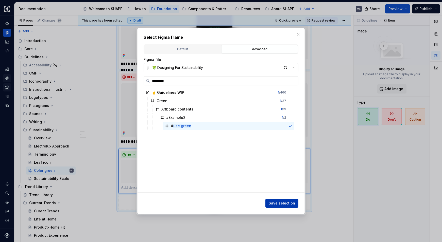
click at [281, 196] on span "Save selection" at bounding box center [282, 203] width 26 height 5
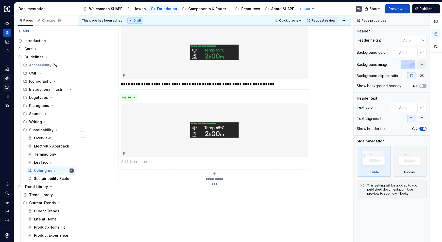
scroll to position [863, 0]
click at [144, 164] on p at bounding box center [214, 162] width 187 height 6
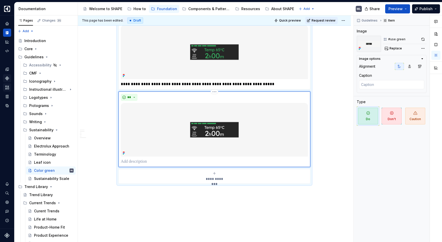
click at [142, 163] on p at bounding box center [214, 162] width 187 height 6
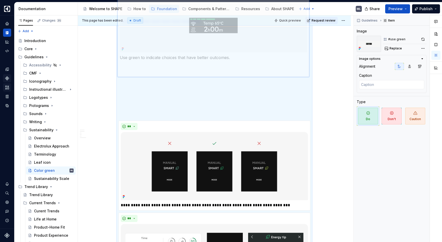
scroll to position [341, 0]
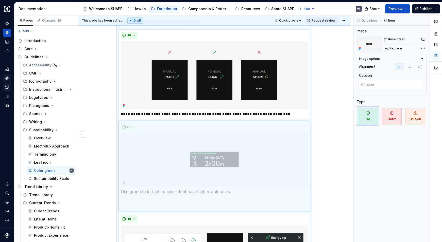
drag, startPoint x: 197, startPoint y: 137, endPoint x: 202, endPoint y: 158, distance: 21.6
click at [202, 158] on body "SHAPE Design System ML Dataset AGNOSTIC Documentation Accessibility guide for t…" at bounding box center [221, 121] width 442 height 242
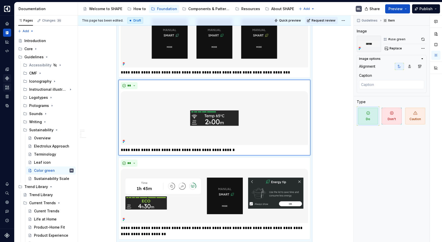
scroll to position [388, 0]
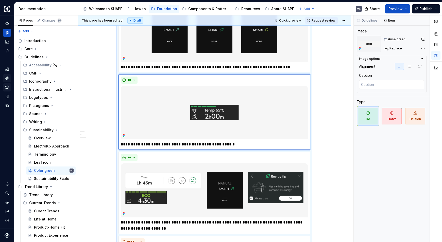
click at [333, 175] on div "**********" at bounding box center [214, 217] width 273 height 1039
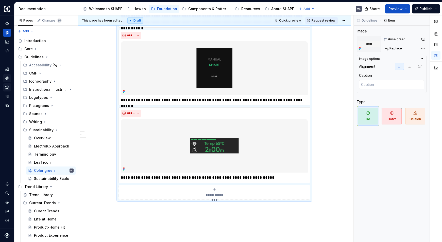
scroll to position [866, 0]
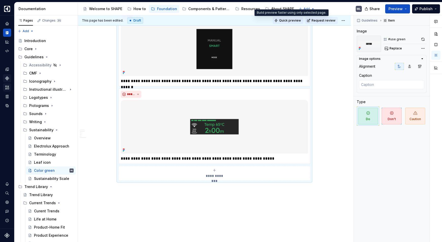
click at [291, 21] on span "Quick preview" at bounding box center [290, 21] width 22 height 4
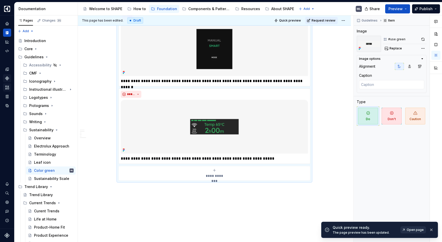
click at [381, 196] on span "Open page" at bounding box center [415, 230] width 17 height 4
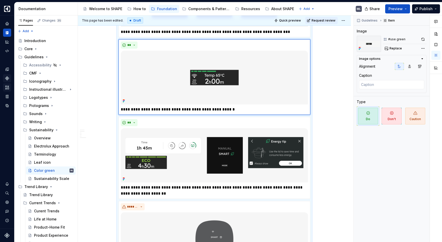
scroll to position [381, 0]
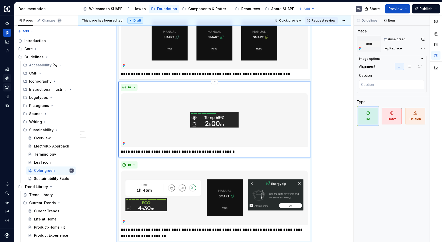
click at [246, 135] on img at bounding box center [214, 120] width 187 height 54
click at [281, 115] on img at bounding box center [214, 120] width 187 height 54
click at [332, 111] on div "**********" at bounding box center [214, 225] width 273 height 1039
click at [293, 93] on div at bounding box center [214, 120] width 187 height 54
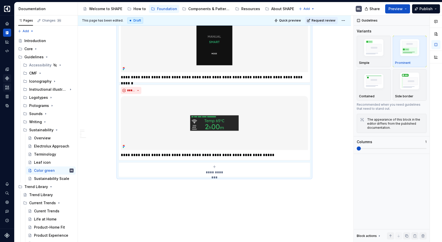
scroll to position [805, 0]
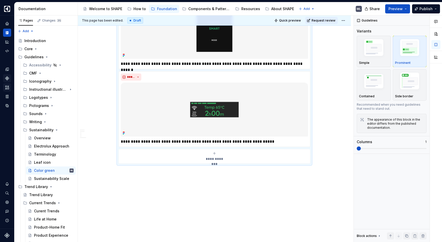
click at [292, 19] on span "Quick preview" at bounding box center [290, 21] width 22 height 4
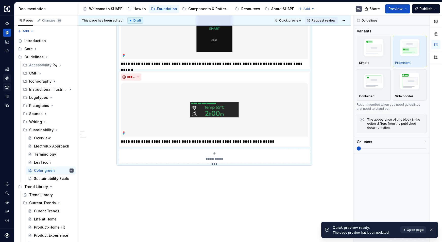
click at [381, 196] on span "Open page" at bounding box center [415, 230] width 17 height 4
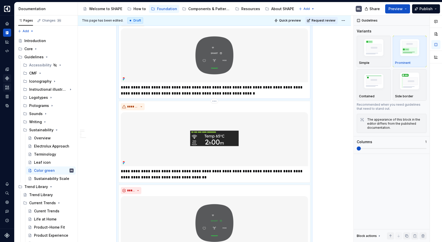
scroll to position [482, 0]
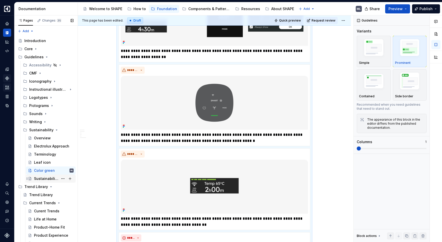
click at [38, 180] on div "Sustainability Scale" at bounding box center [46, 178] width 24 height 5
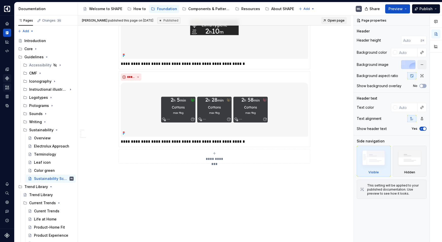
scroll to position [551, 0]
click at [381, 8] on button "Publish" at bounding box center [426, 8] width 28 height 9
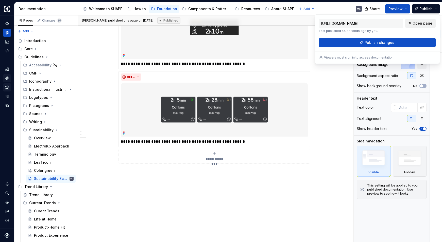
click at [381, 23] on span "Open page" at bounding box center [423, 23] width 20 height 5
type textarea "*"
click at [381, 9] on button "Preview" at bounding box center [397, 8] width 25 height 9
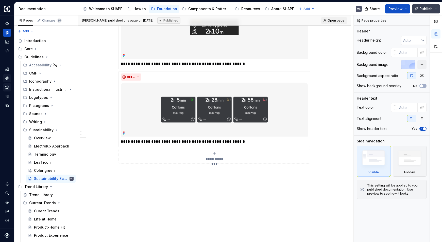
click at [381, 9] on span "Publish" at bounding box center [426, 8] width 13 height 5
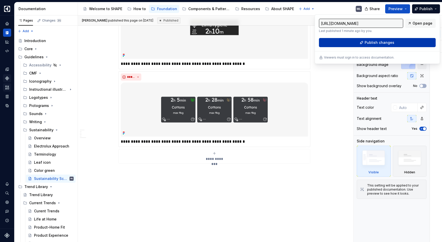
click at [381, 42] on span "Publish changes" at bounding box center [380, 42] width 30 height 5
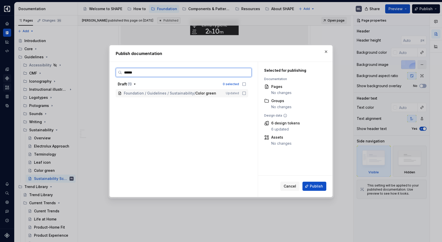
type input "*******"
click at [243, 94] on icon at bounding box center [244, 93] width 4 height 4
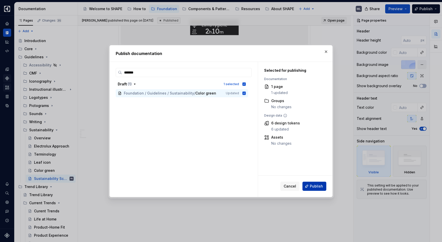
click at [315, 188] on span "Publish" at bounding box center [316, 186] width 13 height 5
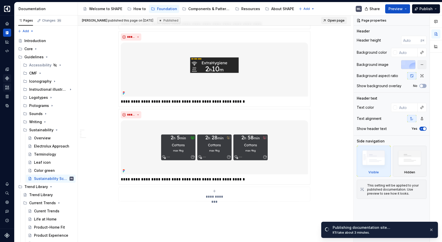
scroll to position [511, 0]
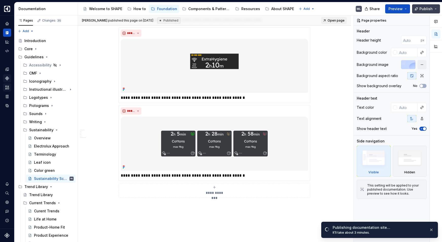
click at [381, 10] on span "Publish" at bounding box center [426, 8] width 13 height 5
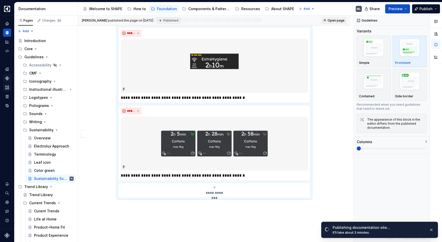
scroll to position [473, 0]
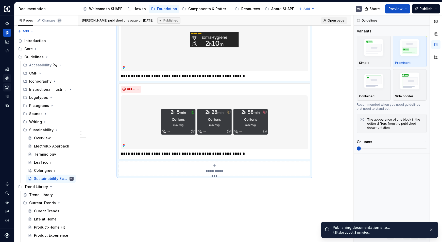
scroll to position [534, 0]
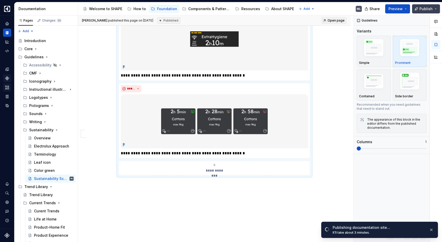
click at [381, 9] on span "Publish" at bounding box center [426, 8] width 13 height 5
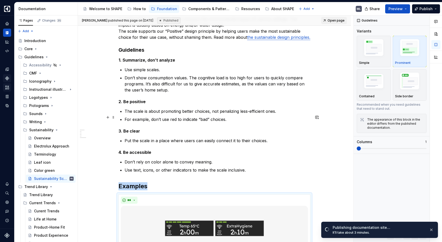
scroll to position [0, 0]
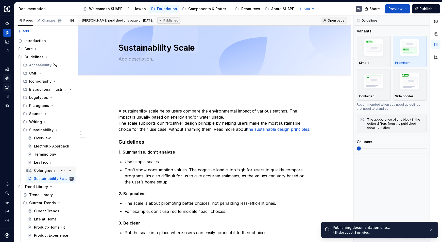
click at [32, 172] on div "Color green" at bounding box center [51, 170] width 46 height 7
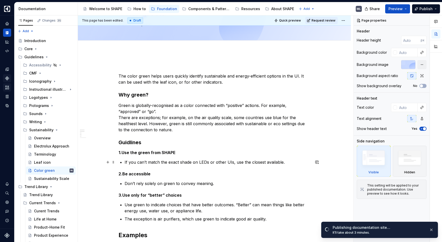
scroll to position [35, 0]
click at [61, 171] on button "Page tree" at bounding box center [62, 170] width 7 height 7
click at [265, 181] on html "SHAPE Design System ML Dataset AGNOSTIC Documentation Accessibility guide for t…" at bounding box center [221, 121] width 442 height 242
click at [50, 178] on div "Sustainability Scale" at bounding box center [46, 178] width 24 height 5
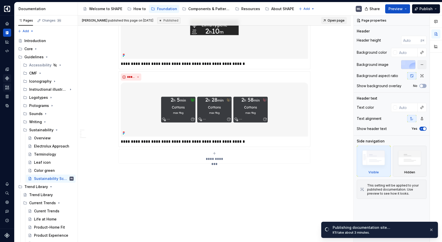
scroll to position [454, 0]
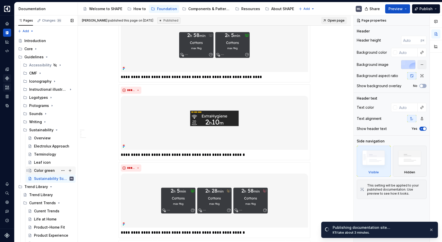
click at [43, 172] on div "Color green" at bounding box center [44, 170] width 21 height 5
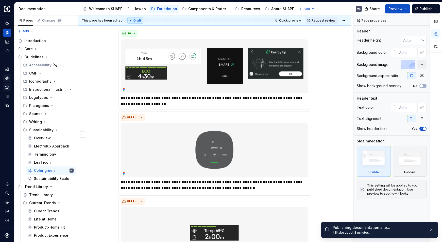
scroll to position [436, 0]
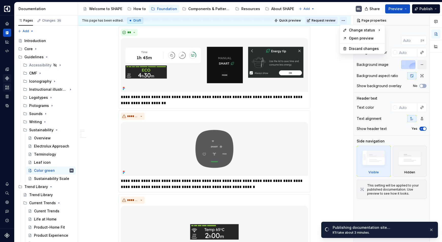
click at [343, 20] on html "SHAPE Design System ML Dataset AGNOSTIC Documentation Accessibility guide for t…" at bounding box center [221, 121] width 442 height 242
click at [381, 55] on div "Ready for publish" at bounding box center [417, 55] width 35 height 5
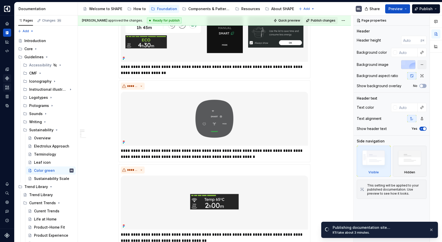
scroll to position [0, 0]
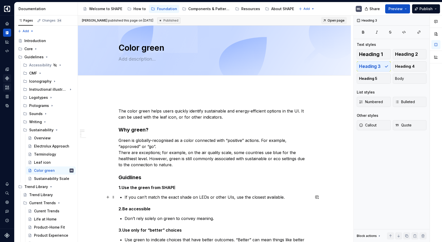
type textarea "*"
